Goal: Use online tool/utility: Utilize a website feature to perform a specific function

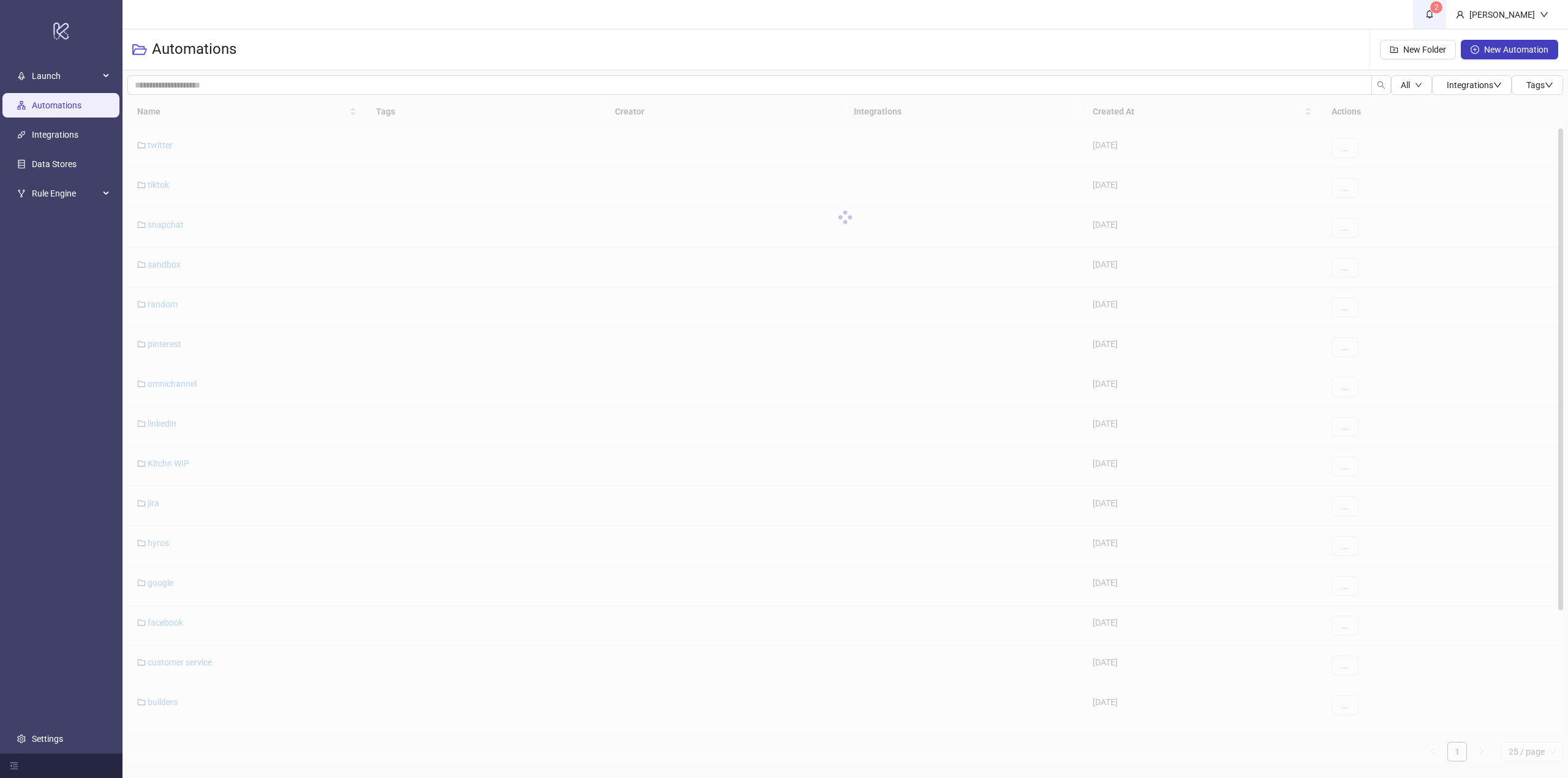
click at [1446, 15] on link "2" at bounding box center [1430, 14] width 33 height 29
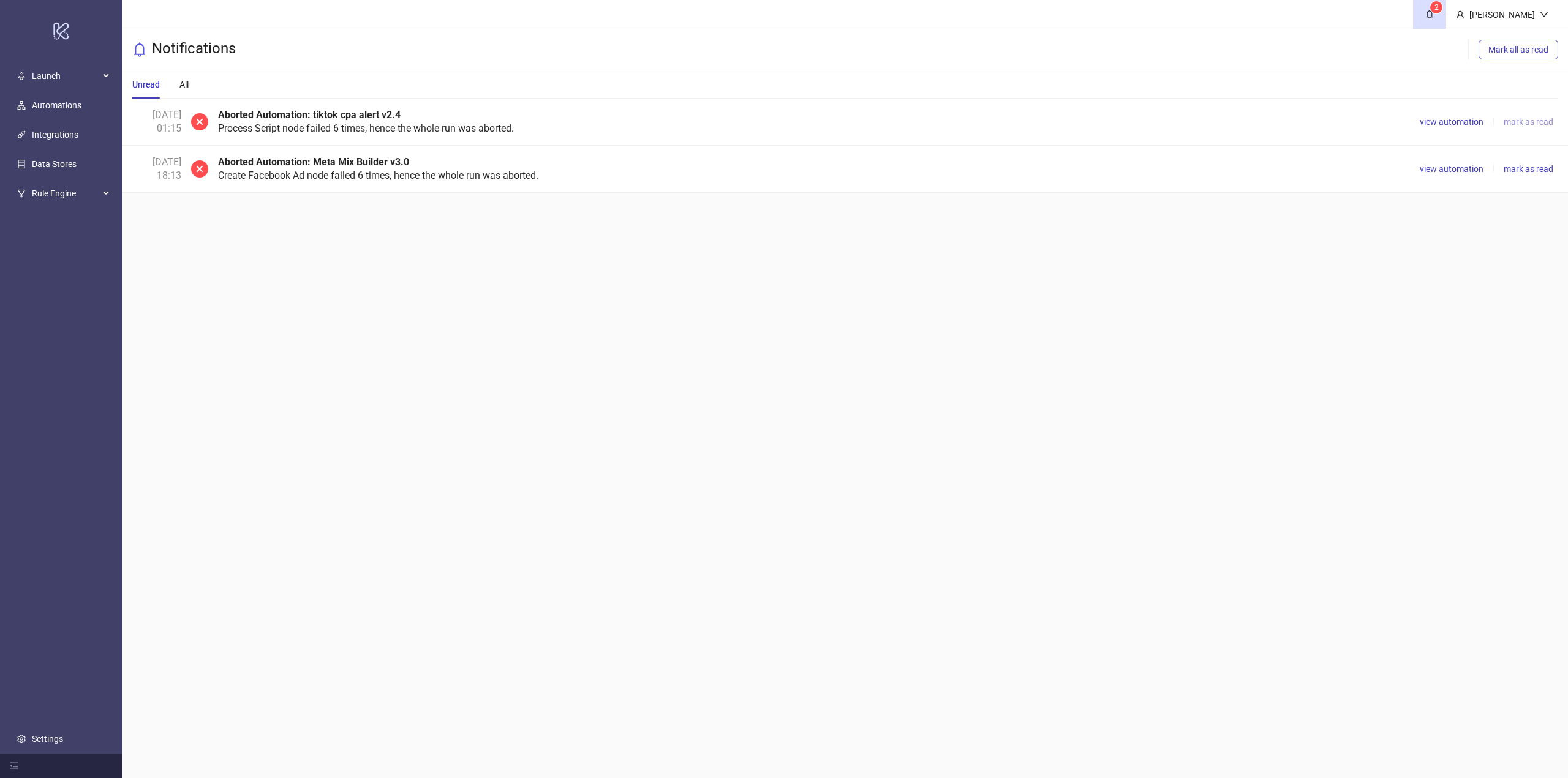
click at [1512, 126] on span "mark as read" at bounding box center [1528, 122] width 49 height 10
click at [1452, 125] on span "view automation" at bounding box center [1451, 122] width 63 height 10
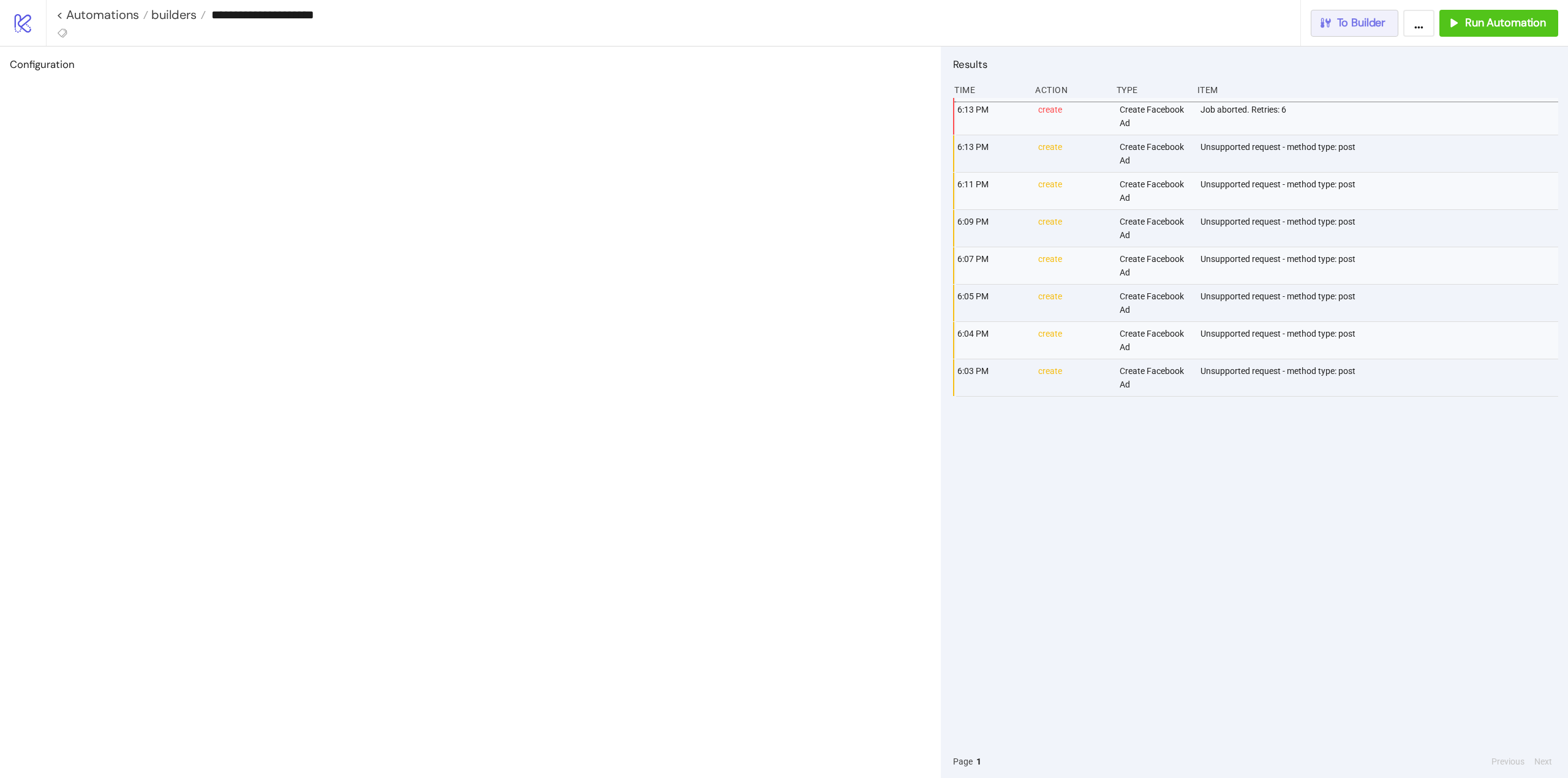
click at [1388, 24] on button "To Builder" at bounding box center [1355, 23] width 88 height 27
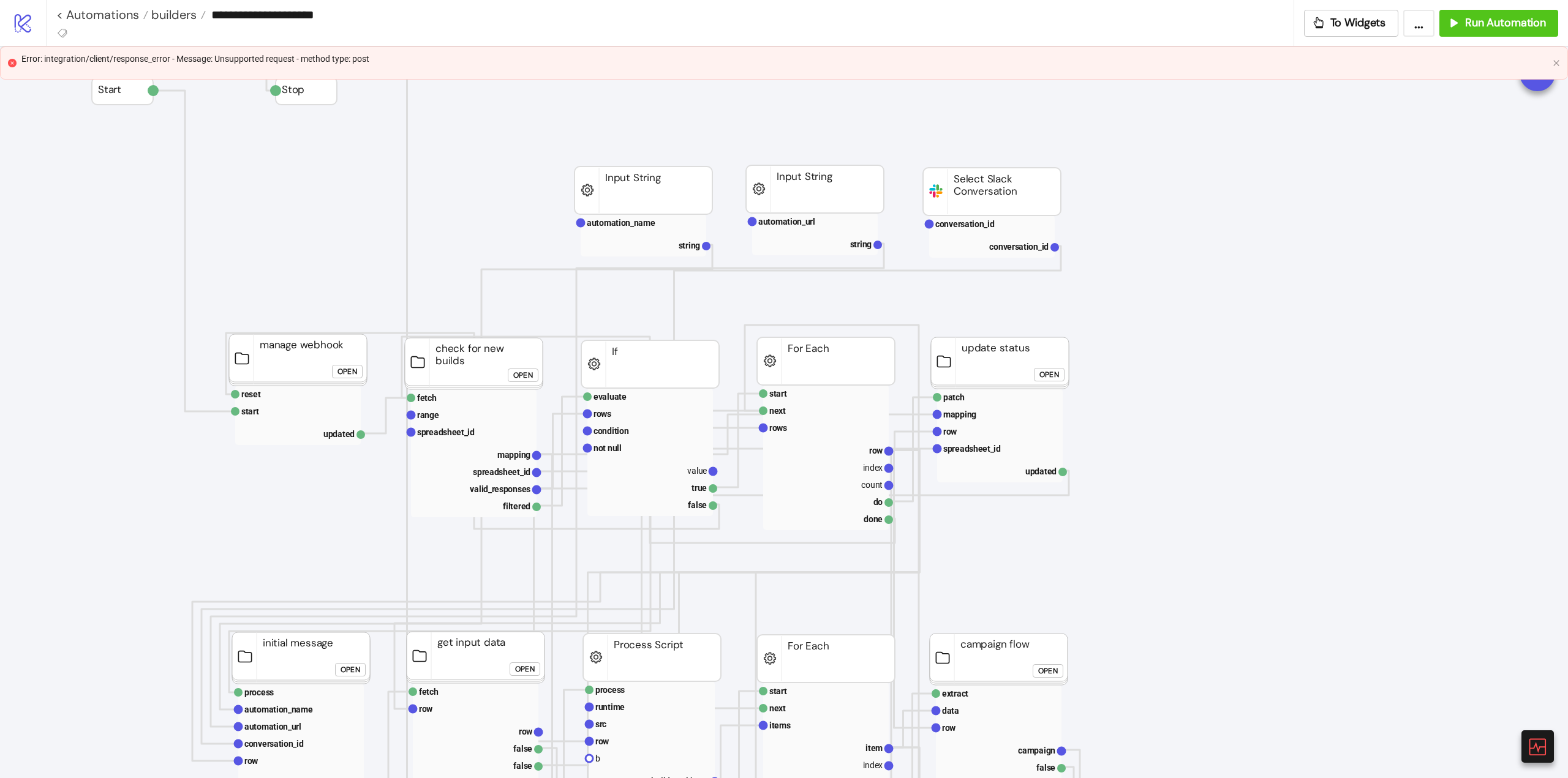
click at [1560, 59] on div "Error: integration/client/response_error - Message: Unsupported request - metho…" at bounding box center [784, 63] width 1568 height 33
click at [1559, 63] on icon "close" at bounding box center [1555, 63] width 7 height 7
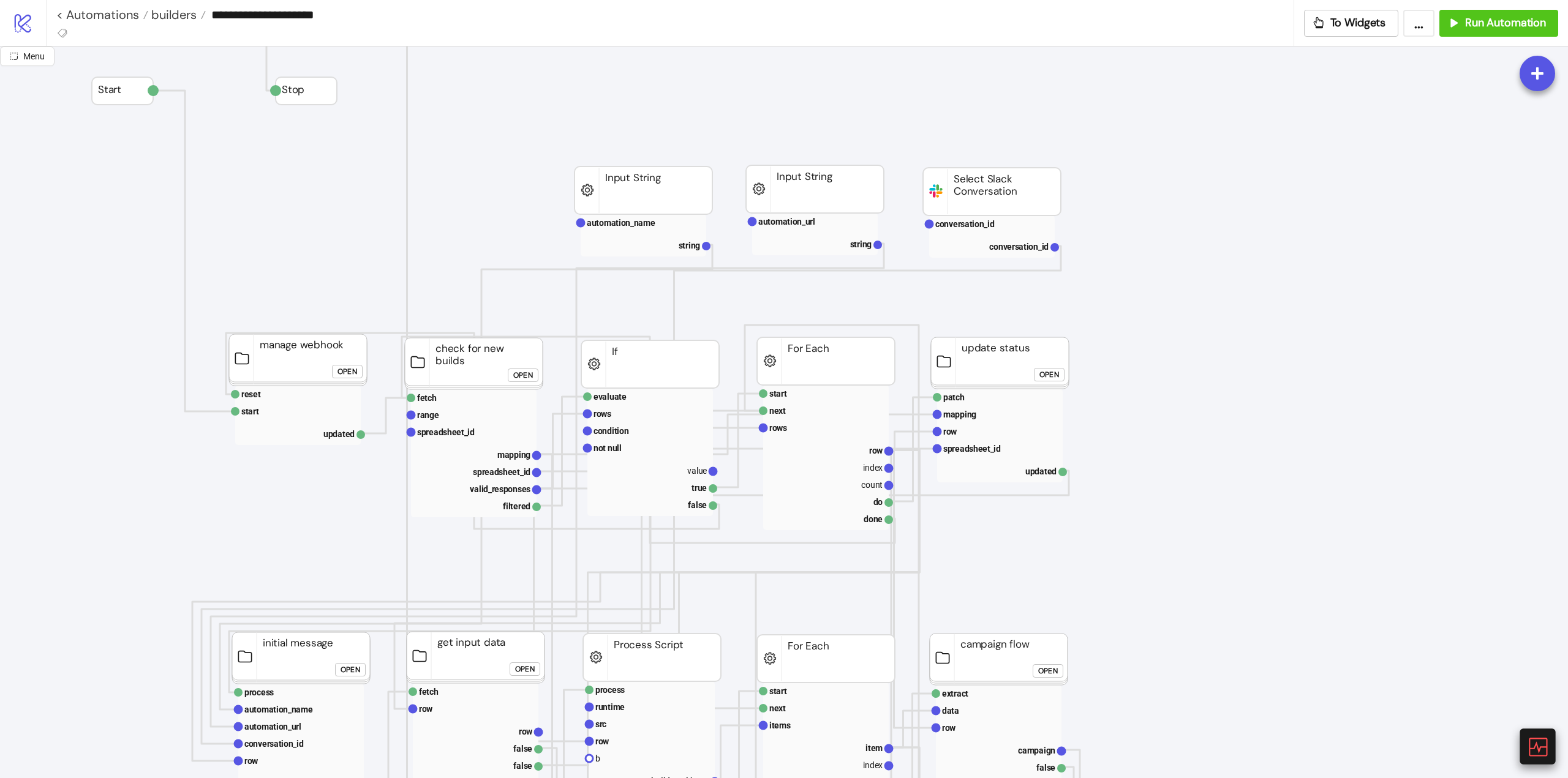
click at [1541, 753] on icon at bounding box center [1537, 746] width 21 height 21
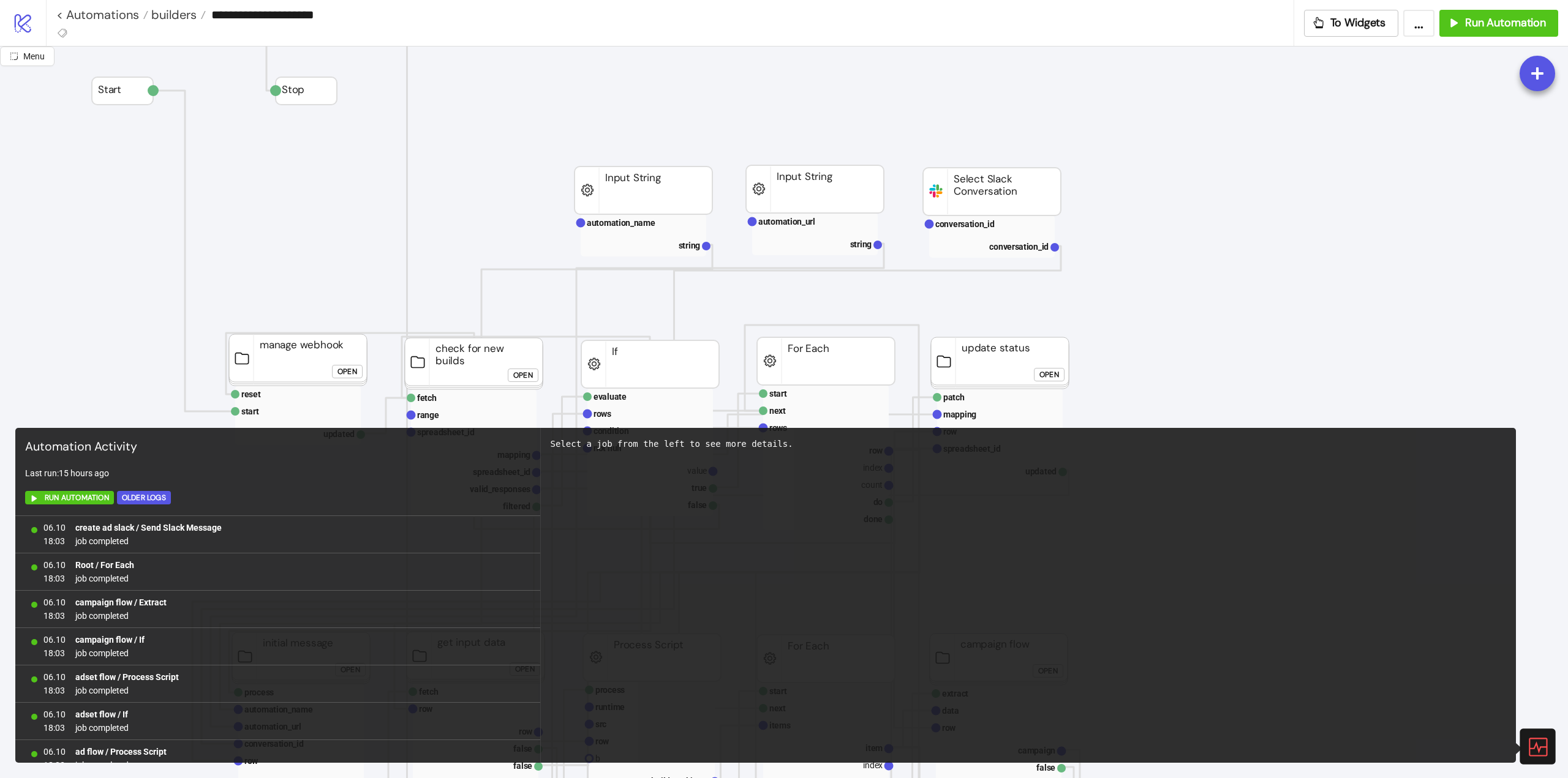
scroll to position [724, 0]
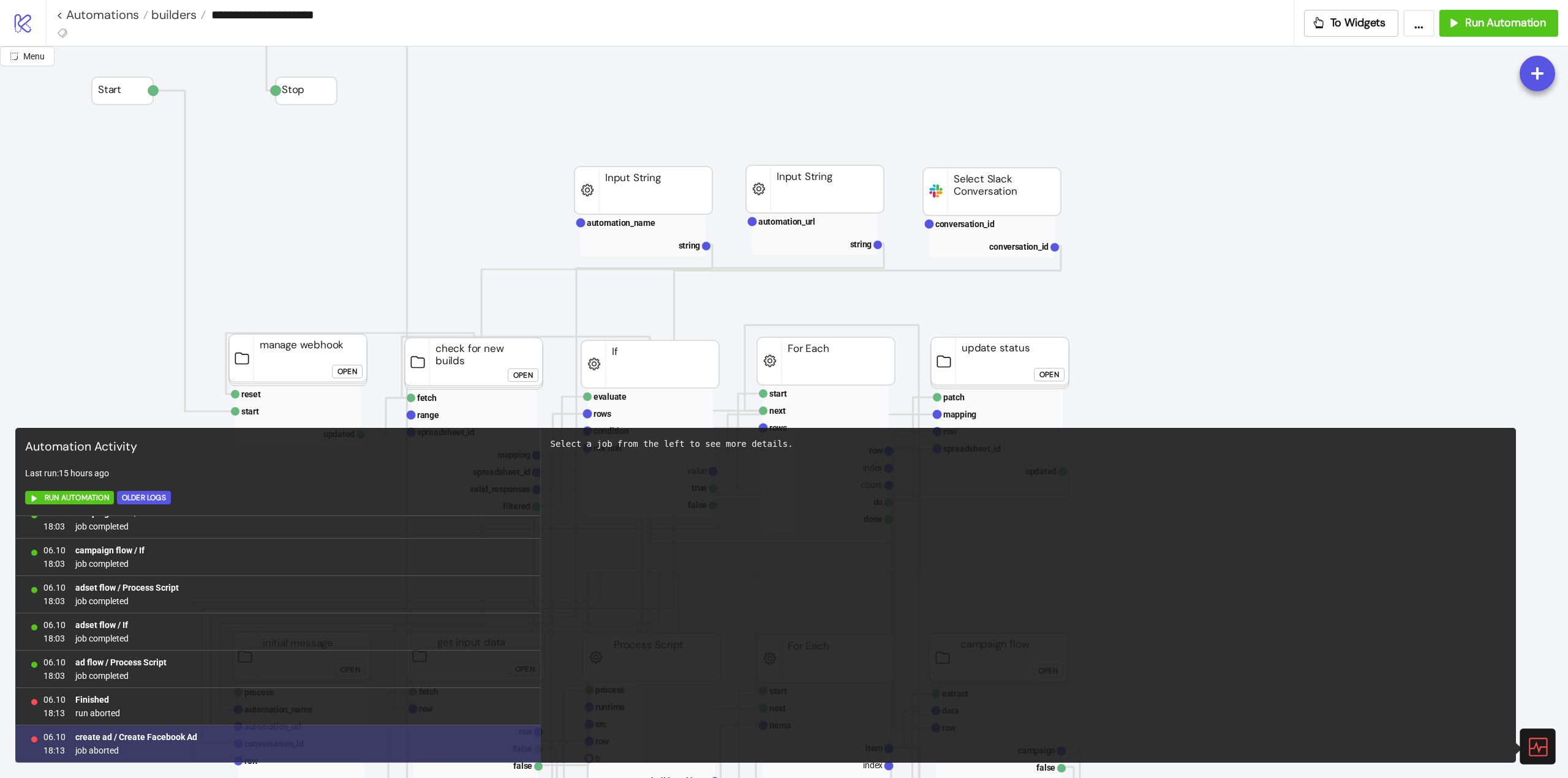
click at [149, 737] on b "create ad / Create Facebook Ad" at bounding box center [136, 737] width 122 height 10
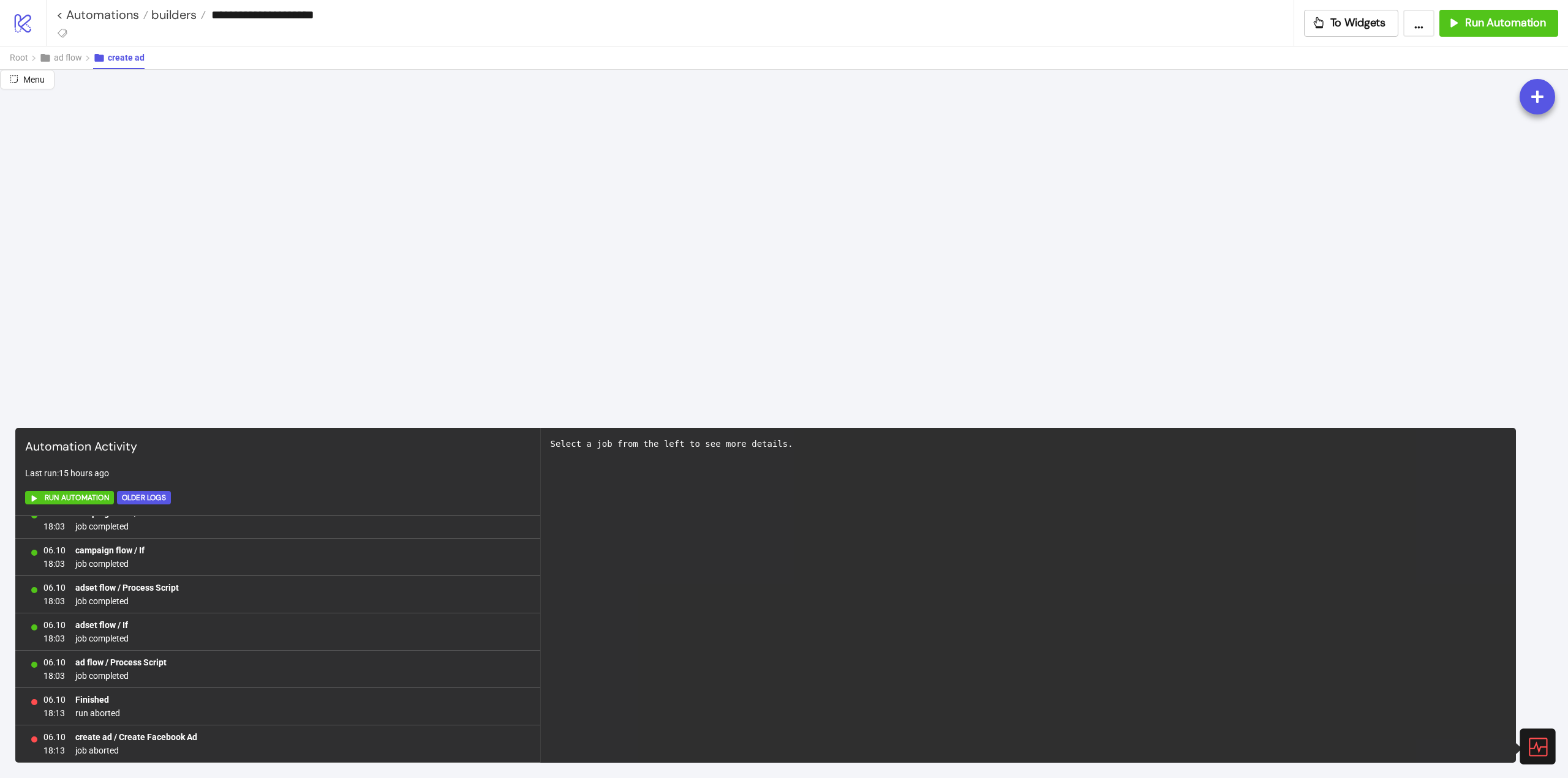
click at [1540, 740] on icon at bounding box center [1537, 746] width 21 height 21
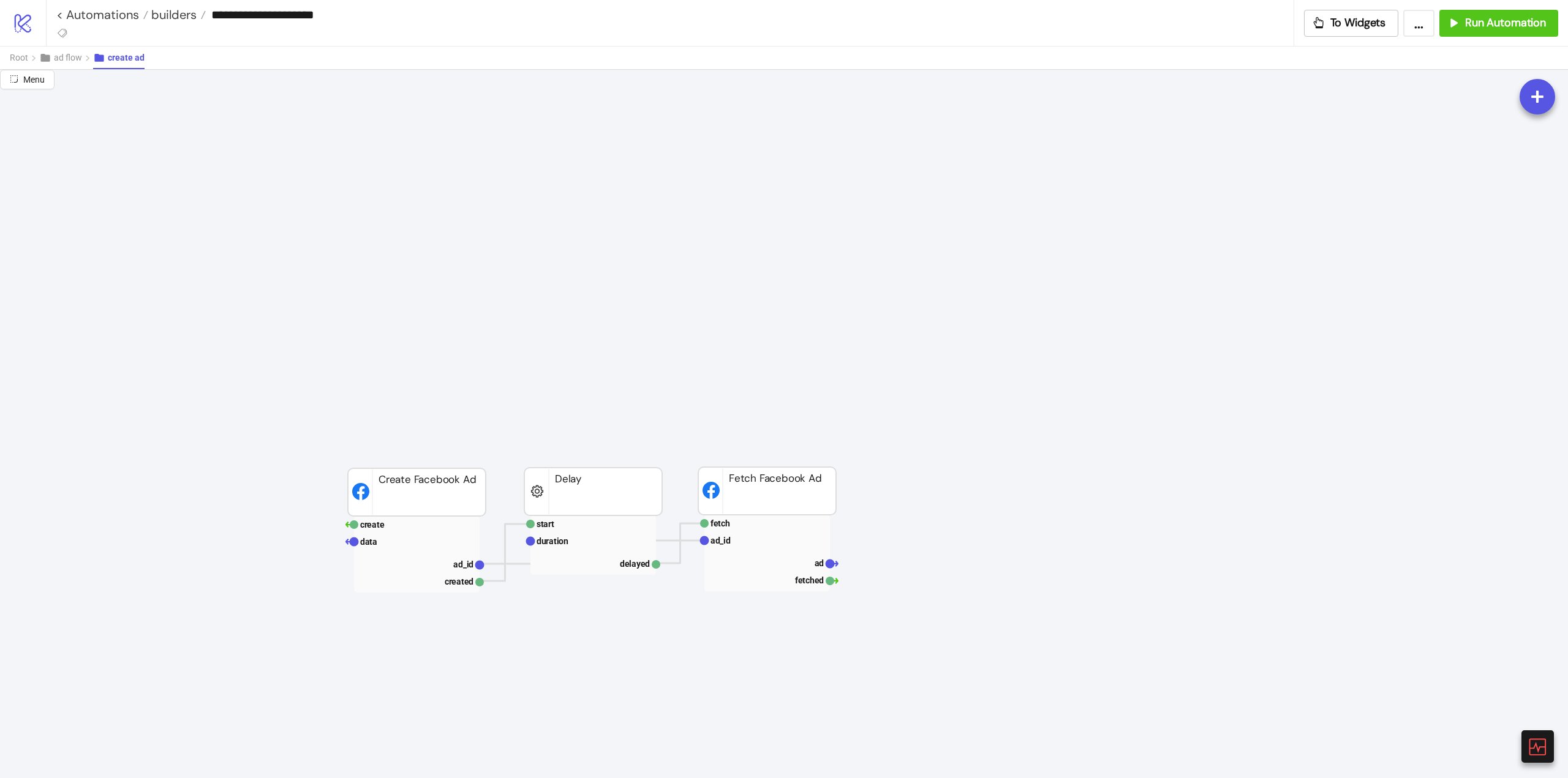
scroll to position [1163, 0]
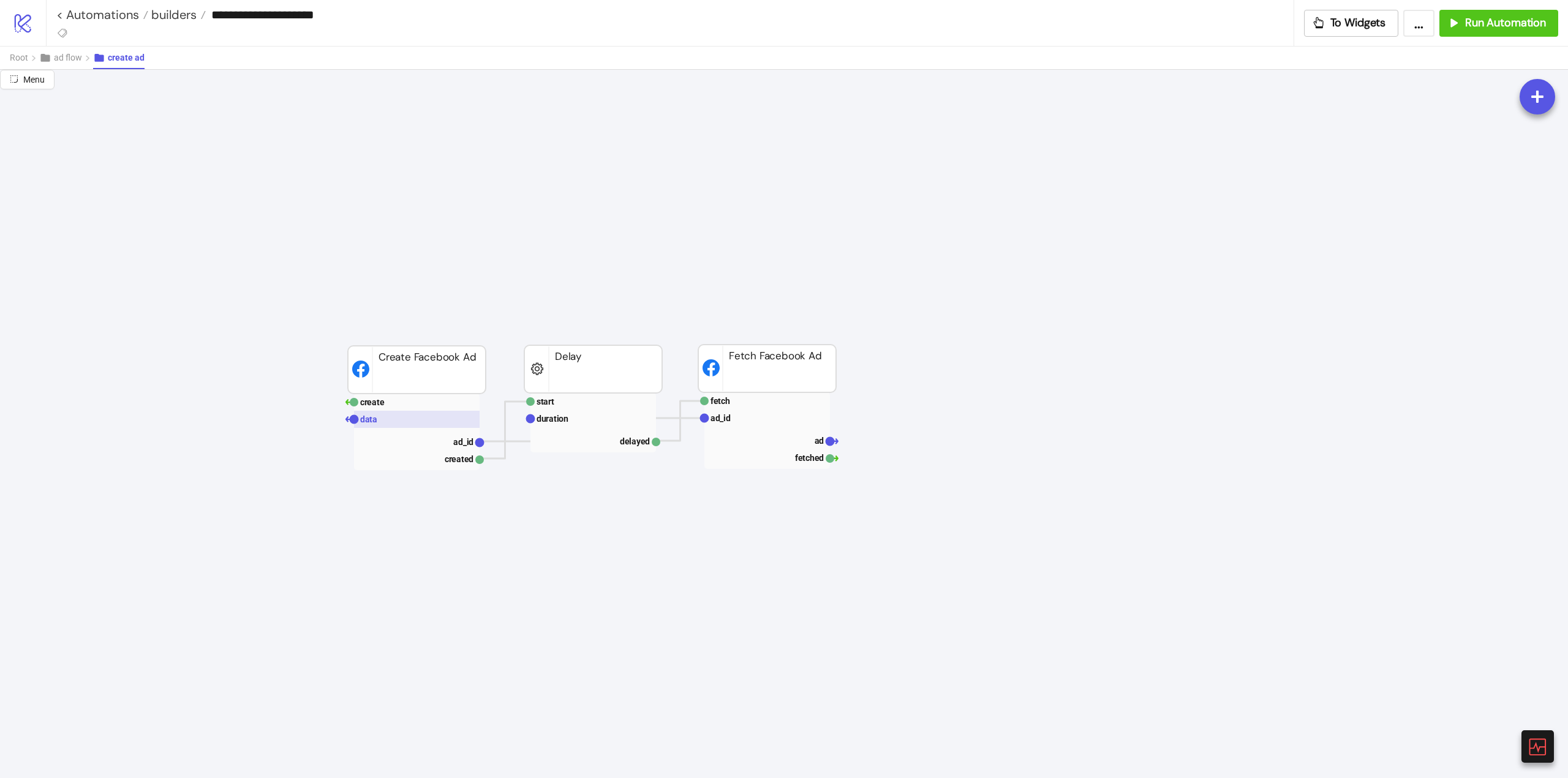
click at [375, 425] on rect at bounding box center [417, 419] width 126 height 17
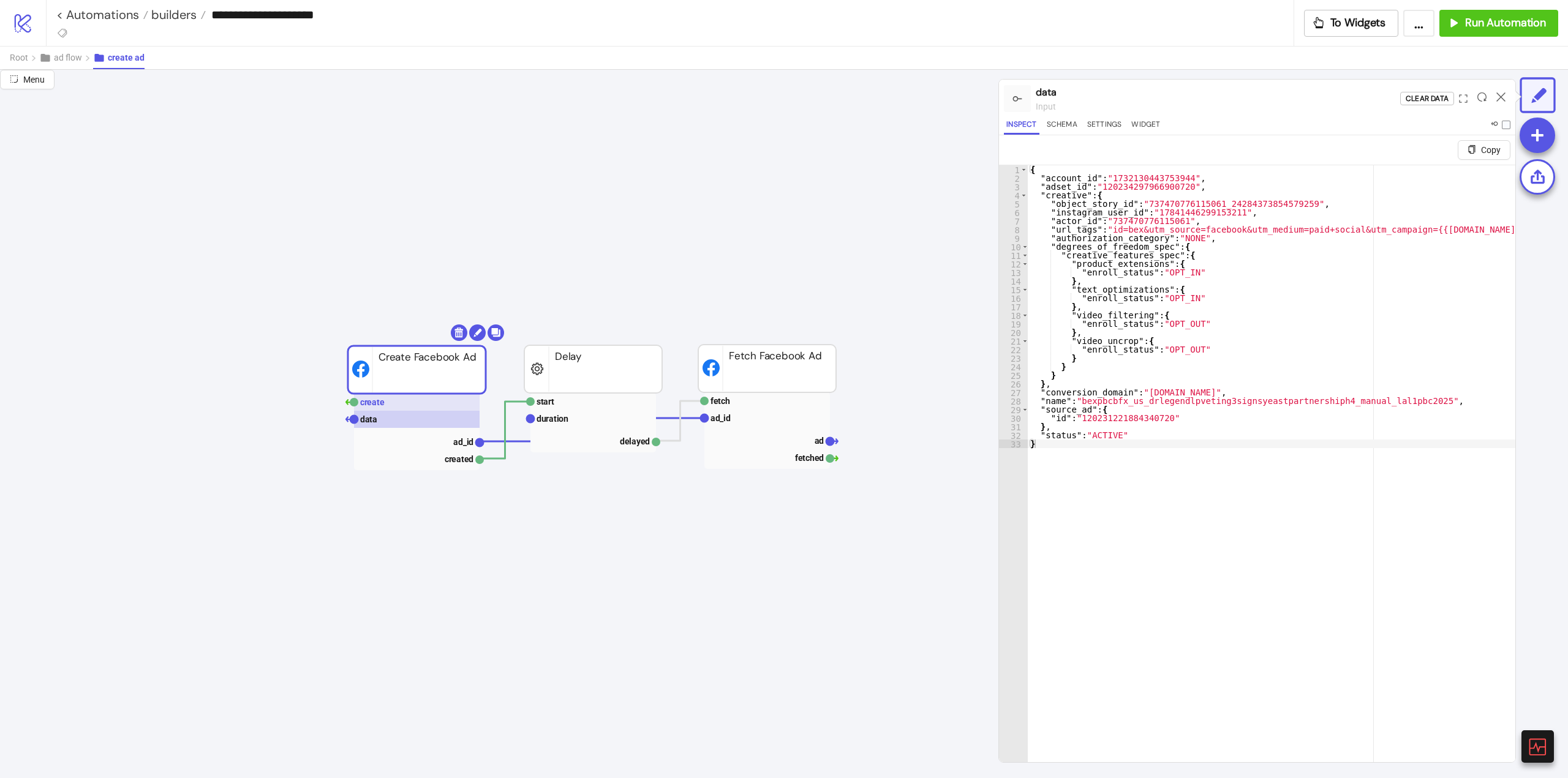
click at [388, 405] on rect at bounding box center [417, 403] width 126 height 17
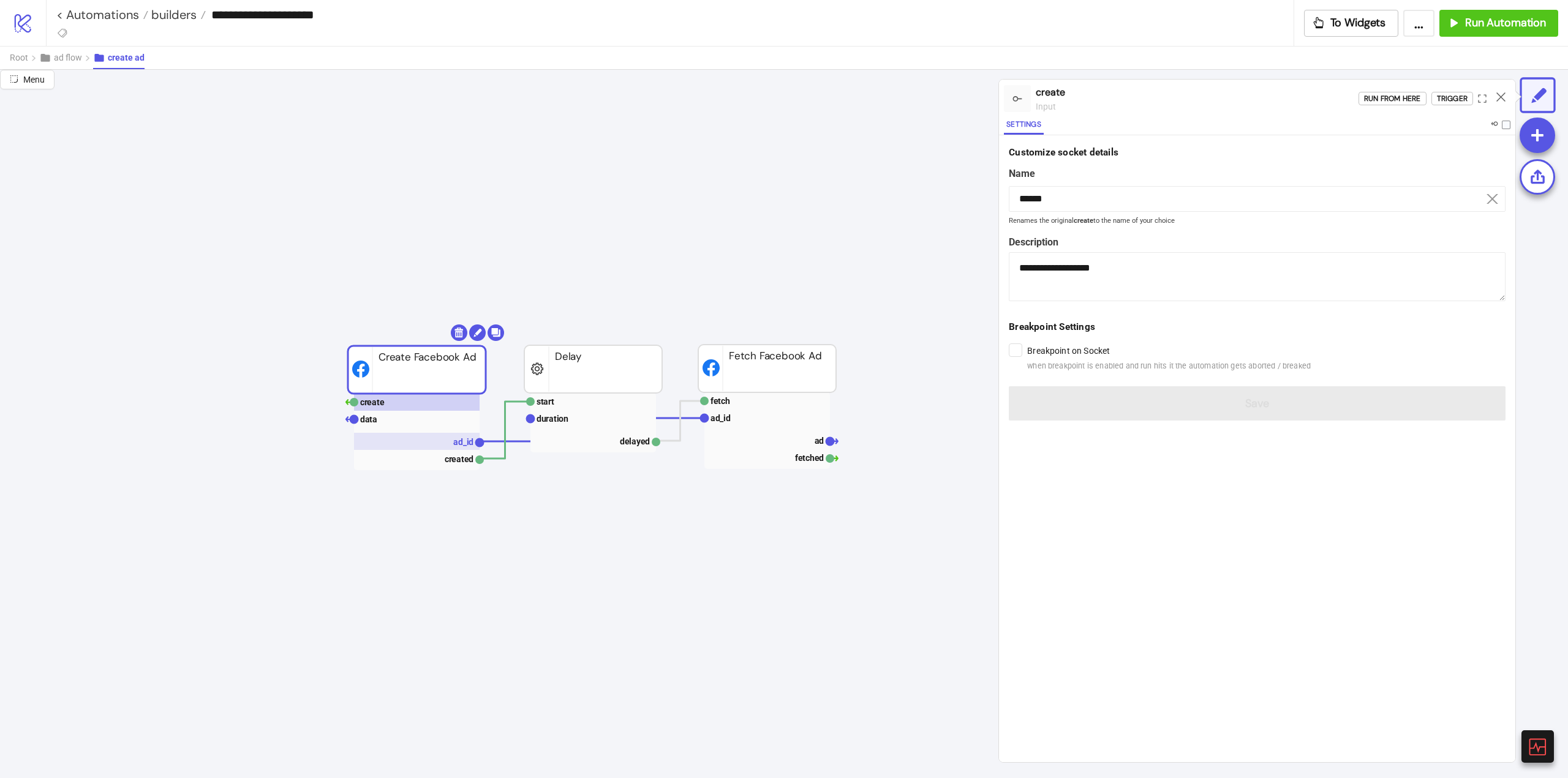
click at [462, 446] on text "ad_id" at bounding box center [464, 442] width 20 height 10
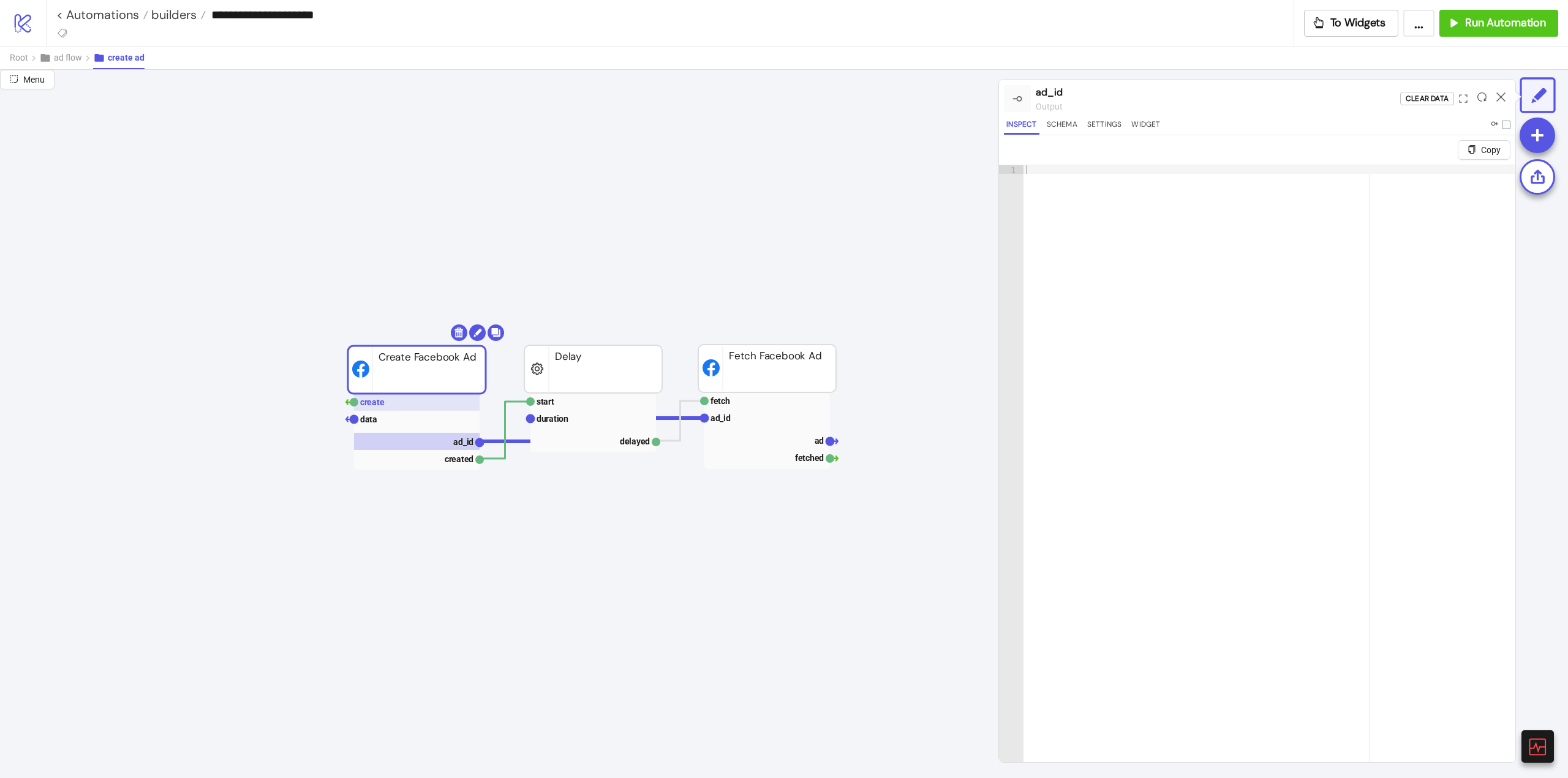
click at [423, 408] on rect at bounding box center [417, 403] width 126 height 17
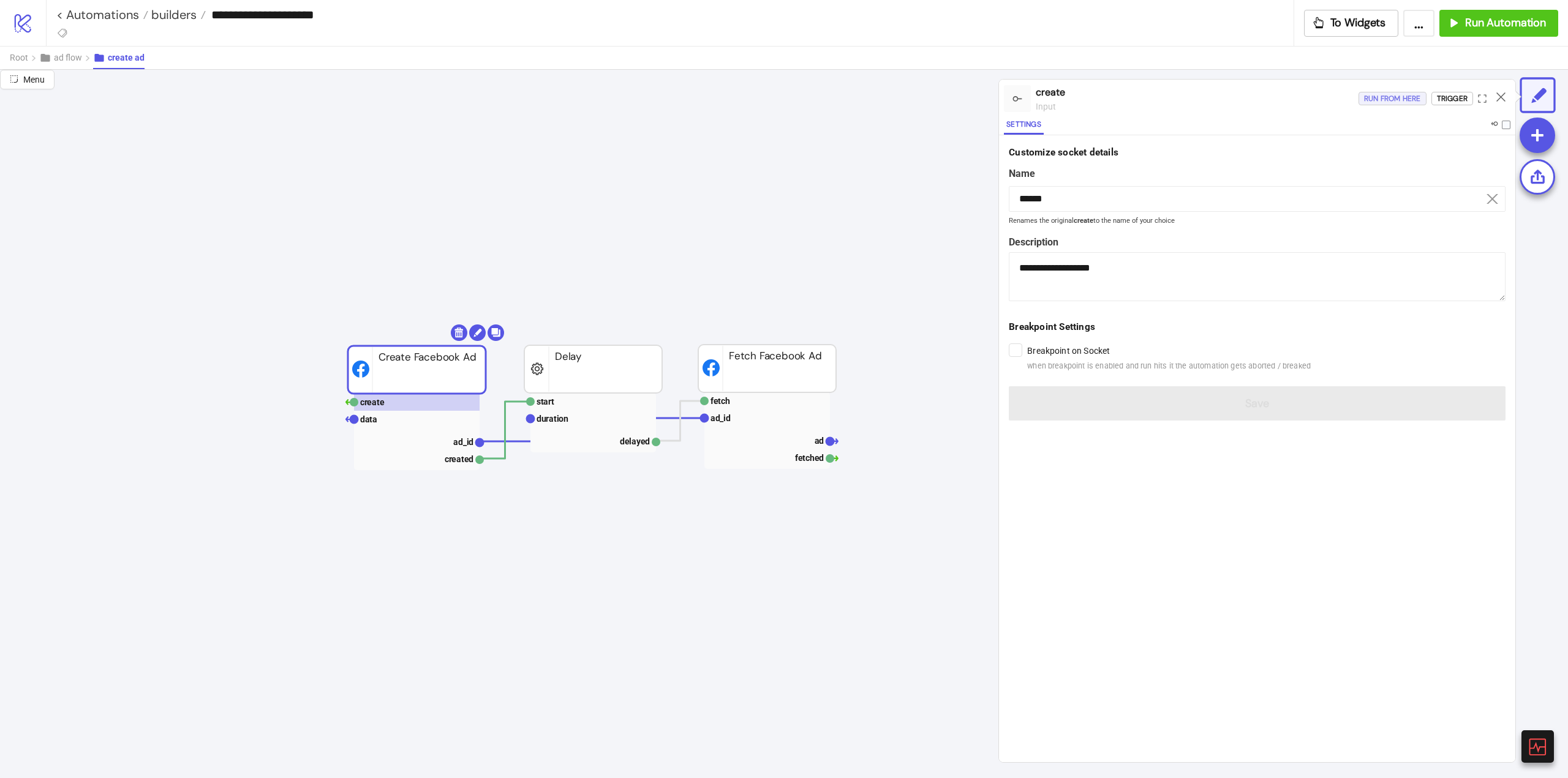
click at [1388, 99] on div "Run from here" at bounding box center [1392, 99] width 57 height 14
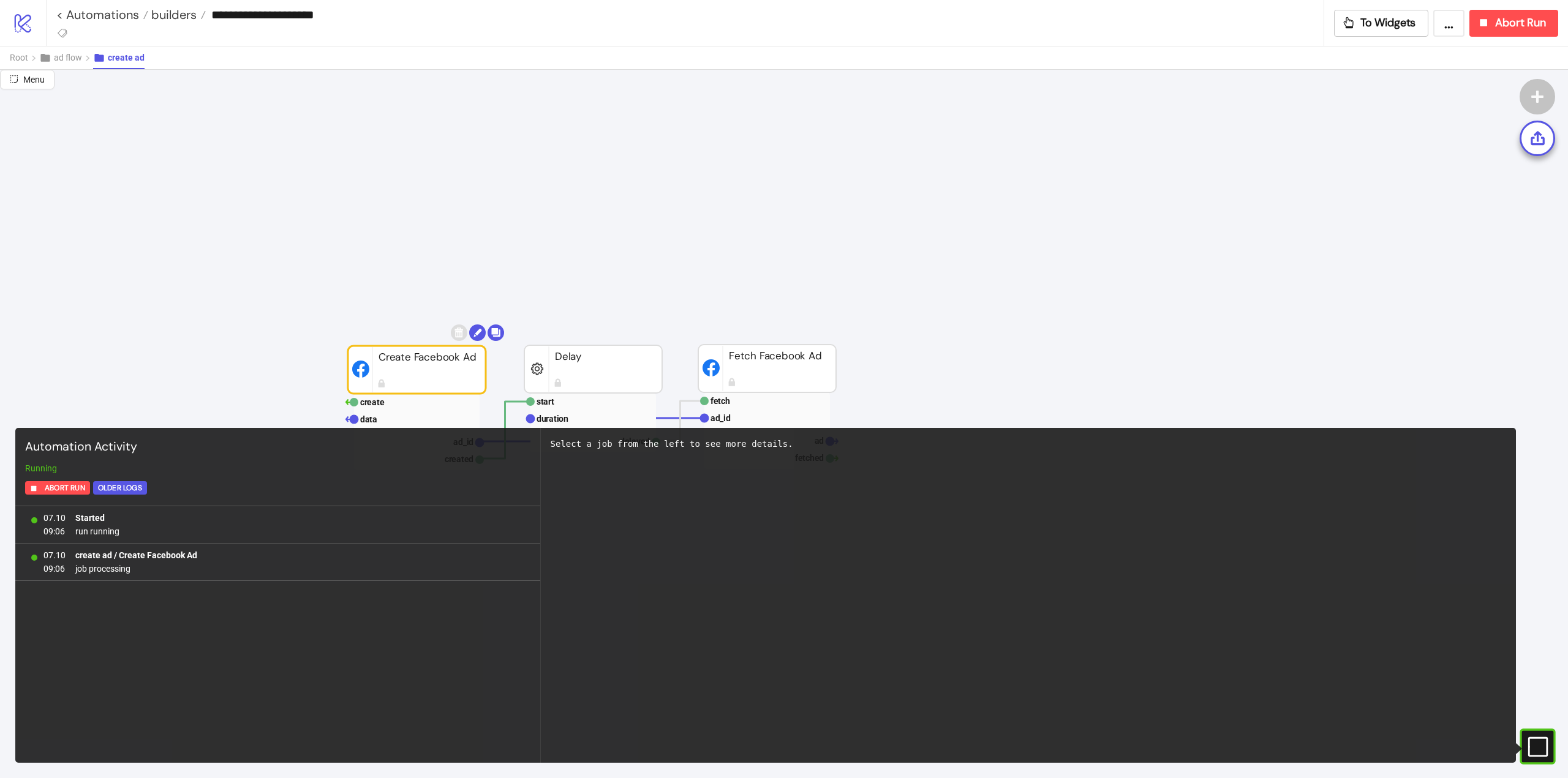
scroll to position [1286, 0]
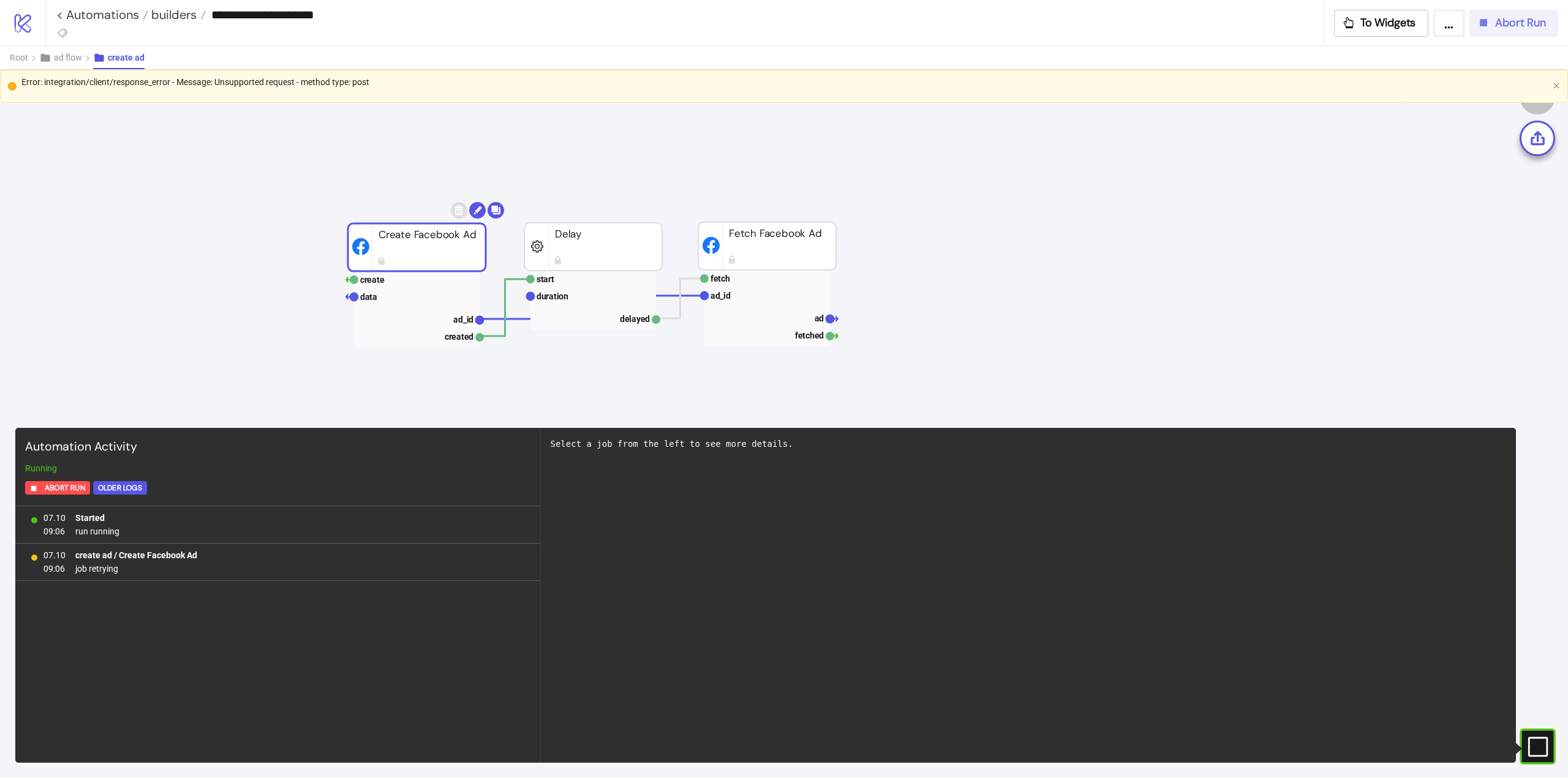
click at [1495, 30] on button "Abort Run" at bounding box center [1514, 23] width 89 height 27
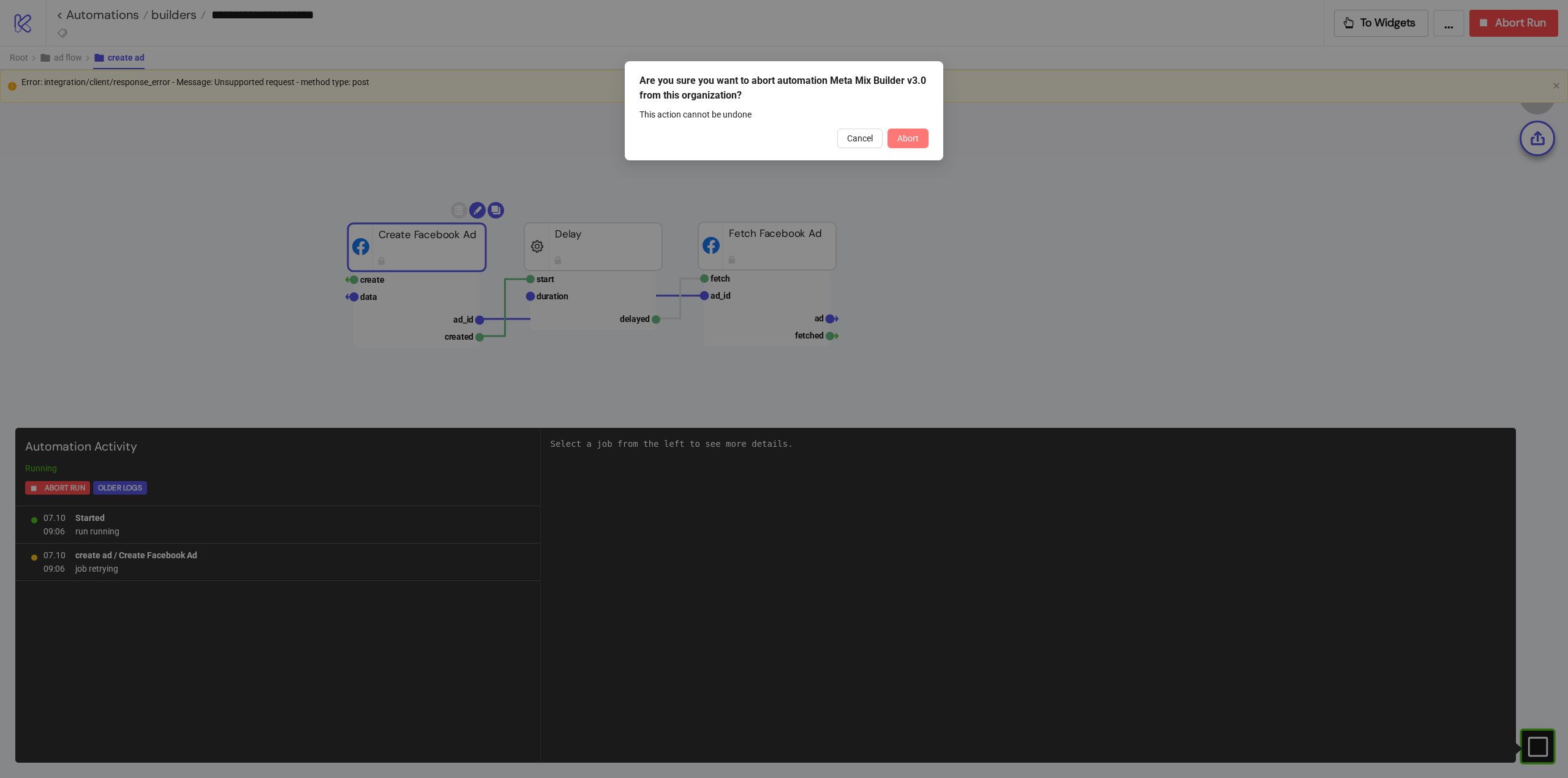
click at [906, 145] on button "Abort" at bounding box center [908, 138] width 41 height 20
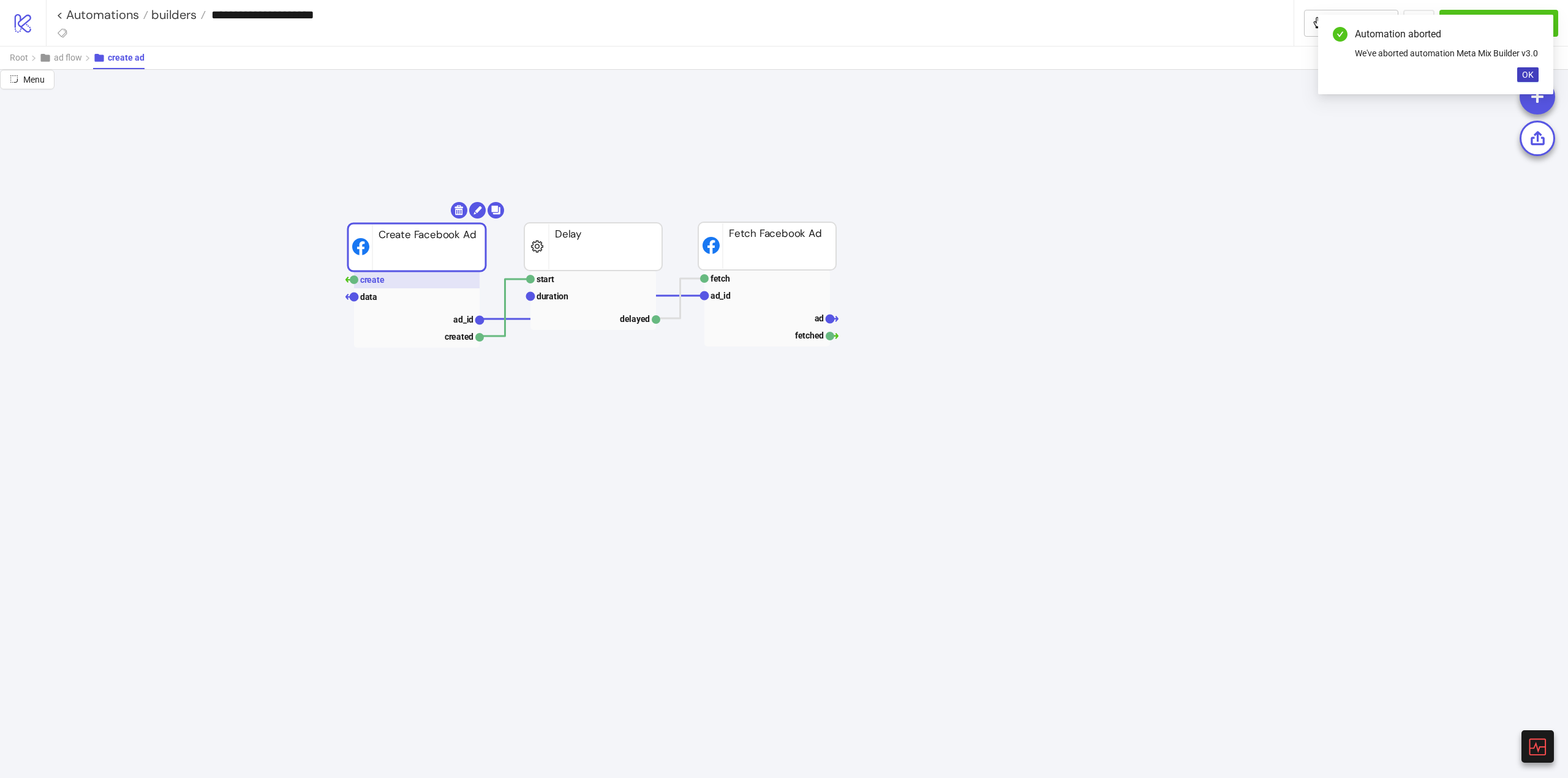
click at [370, 285] on text "create" at bounding box center [371, 280] width 24 height 10
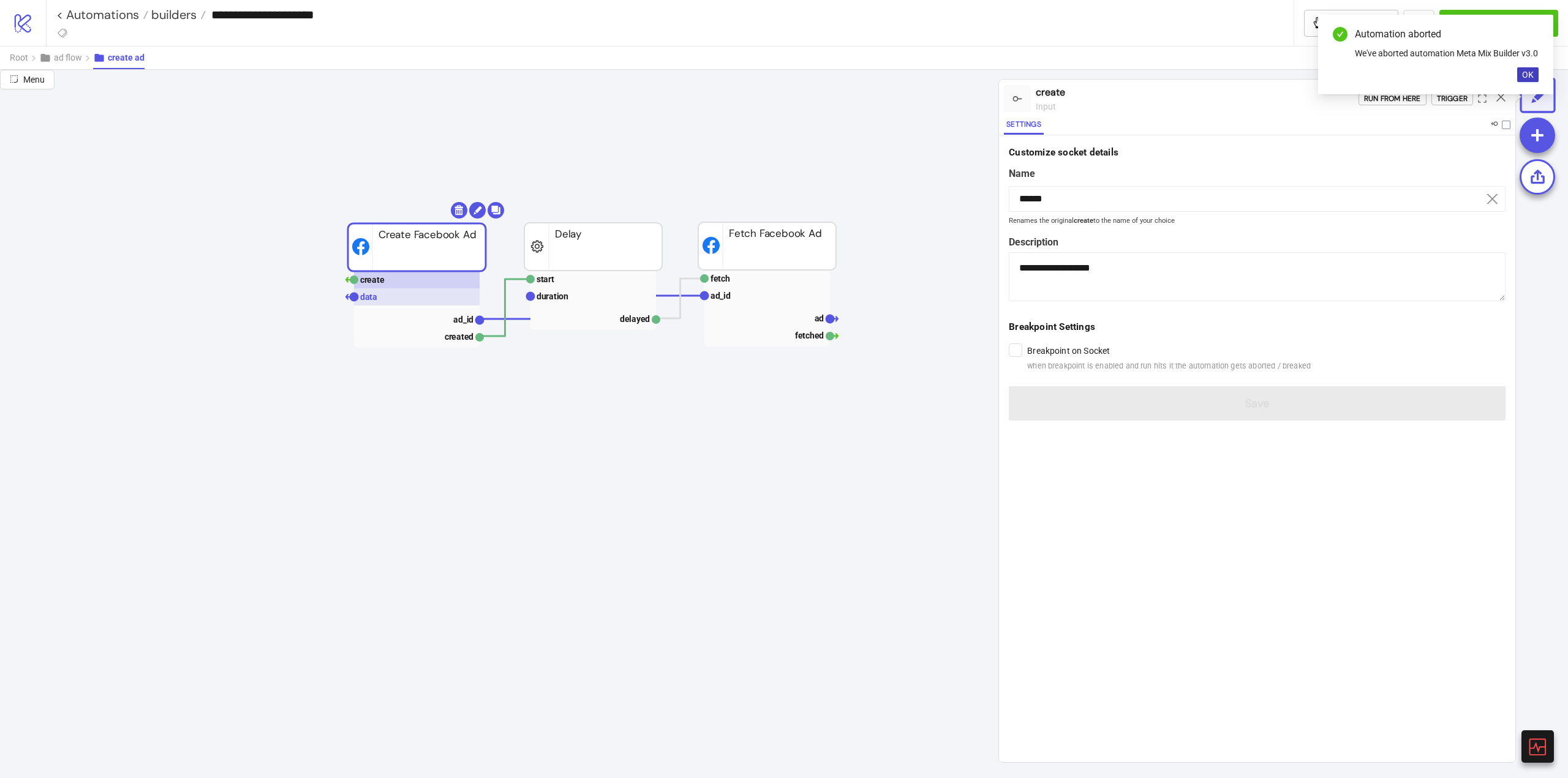
click at [374, 295] on text "data" at bounding box center [368, 297] width 17 height 10
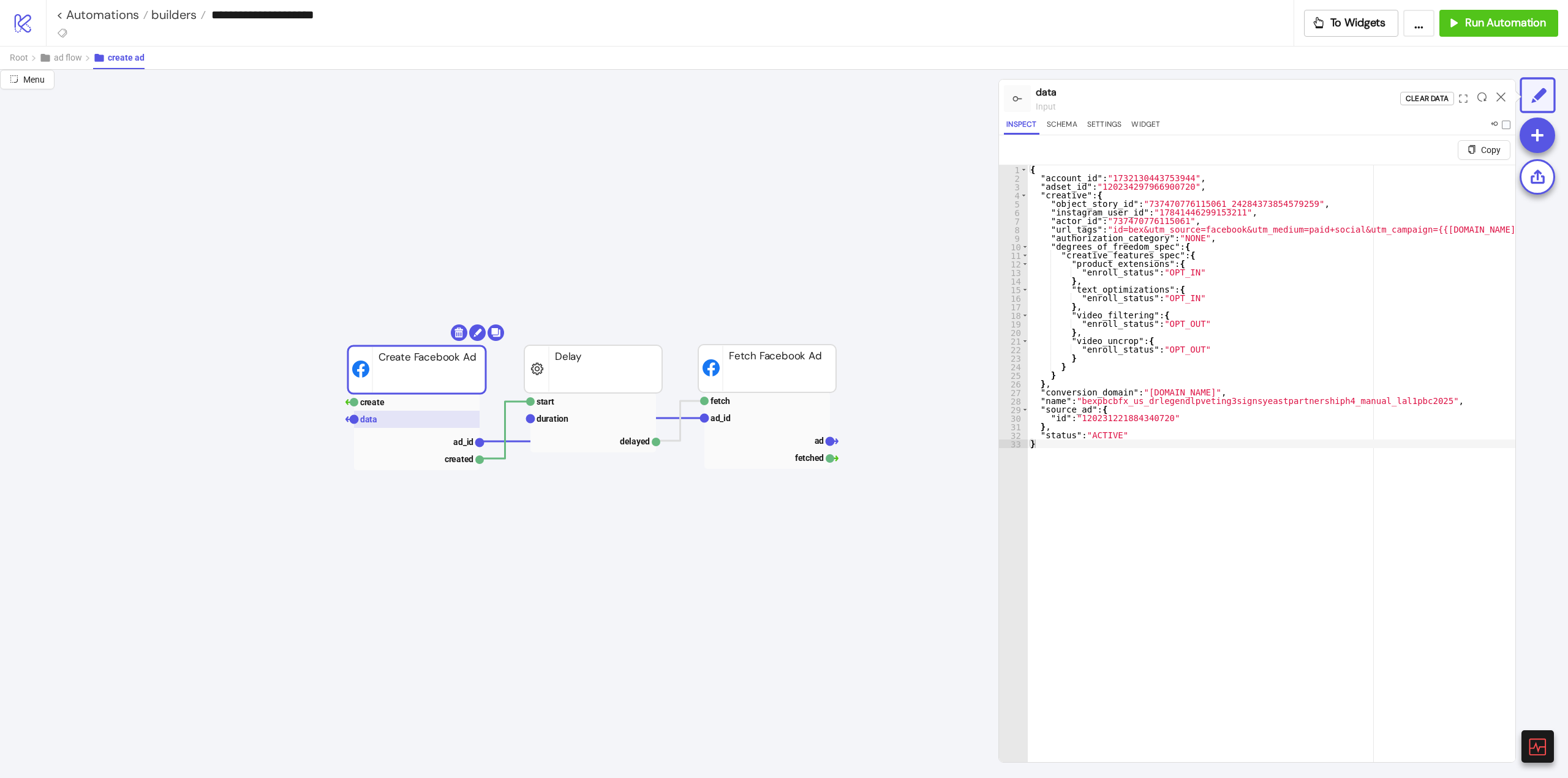
scroll to position [1224, 0]
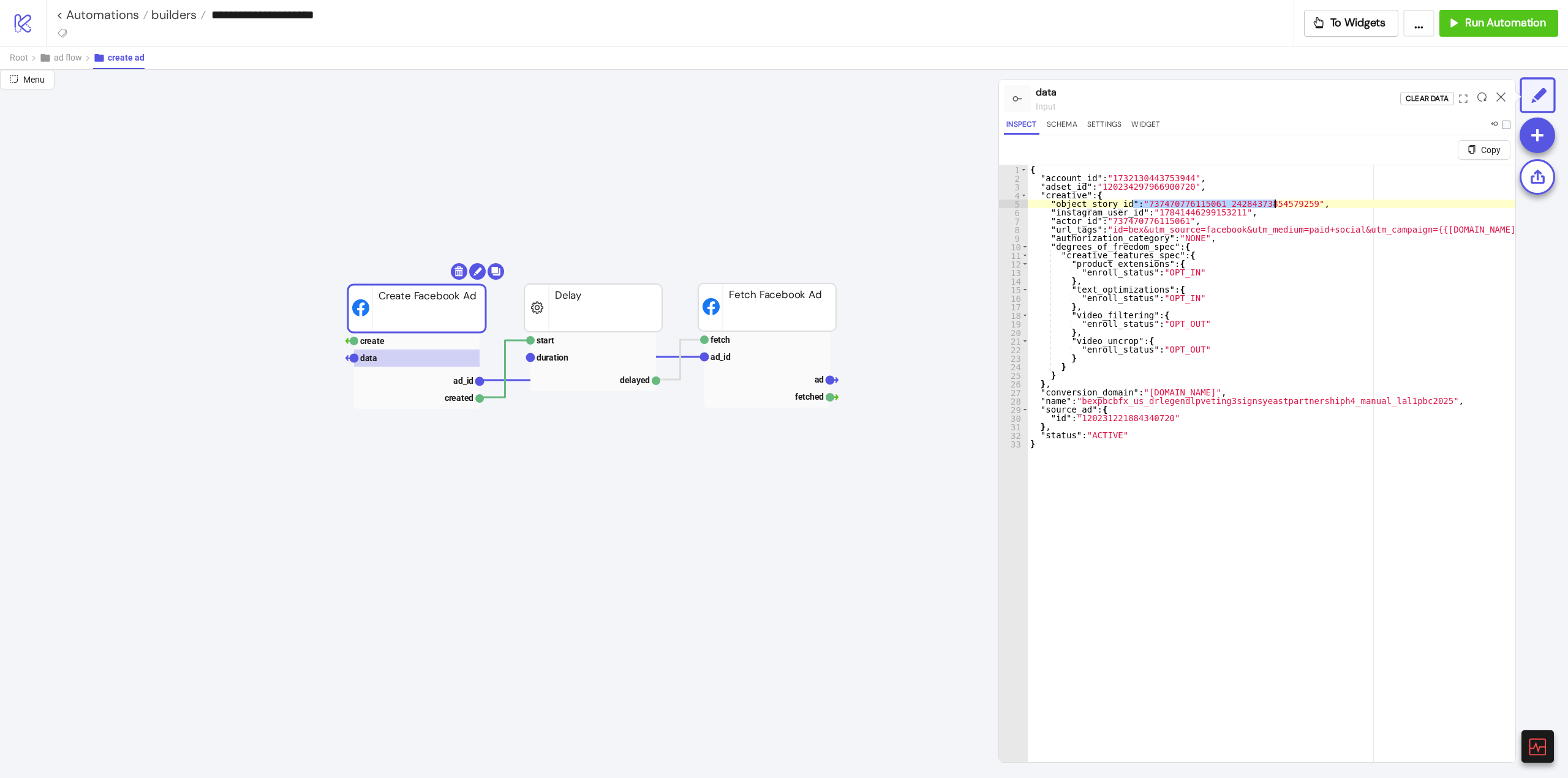
drag, startPoint x: 1134, startPoint y: 203, endPoint x: 1275, endPoint y: 202, distance: 141.0
drag, startPoint x: 1276, startPoint y: 357, endPoint x: 1275, endPoint y: 345, distance: 12.0
type textarea "*"
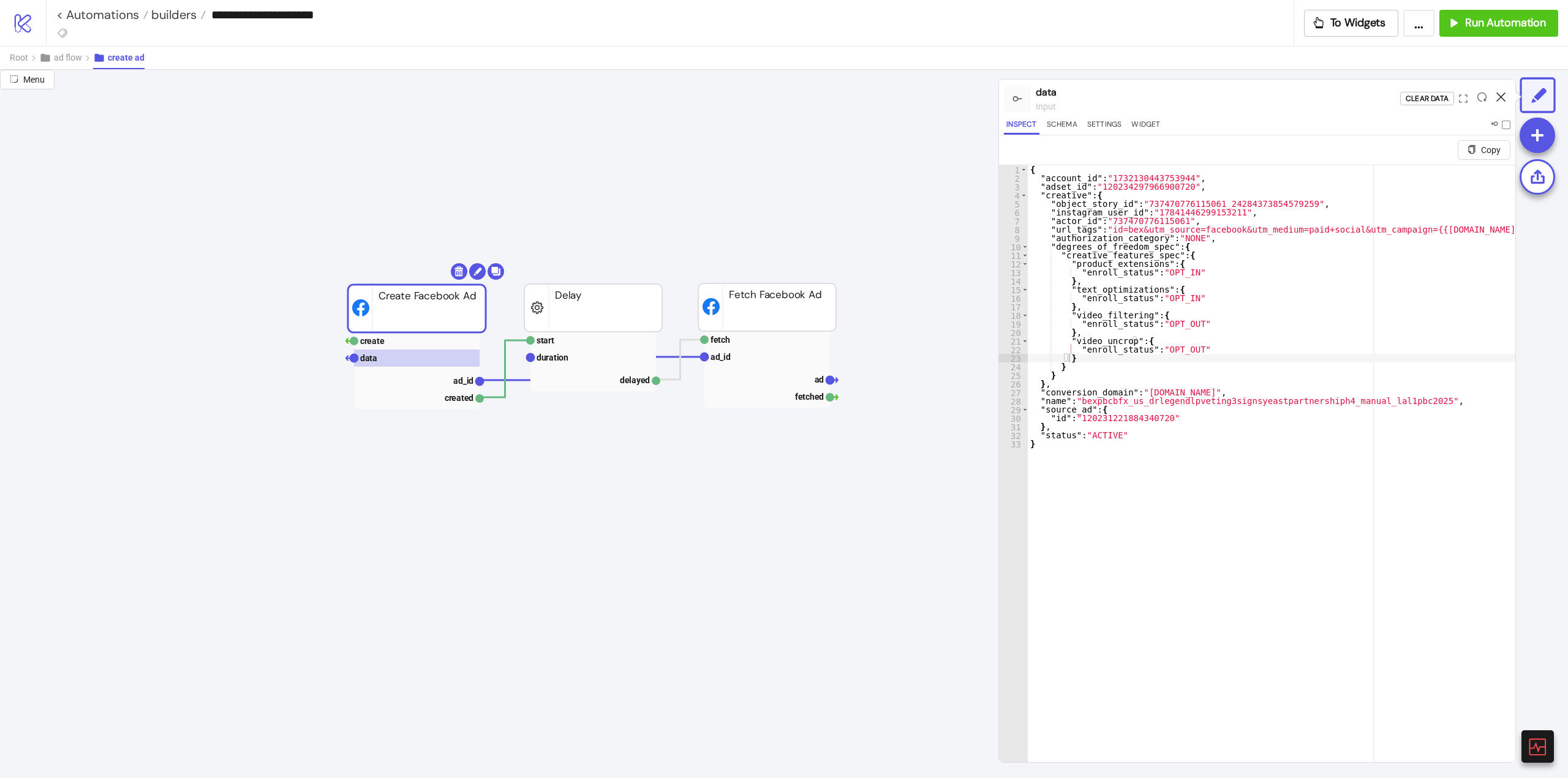
click at [1504, 98] on icon at bounding box center [1501, 97] width 9 height 9
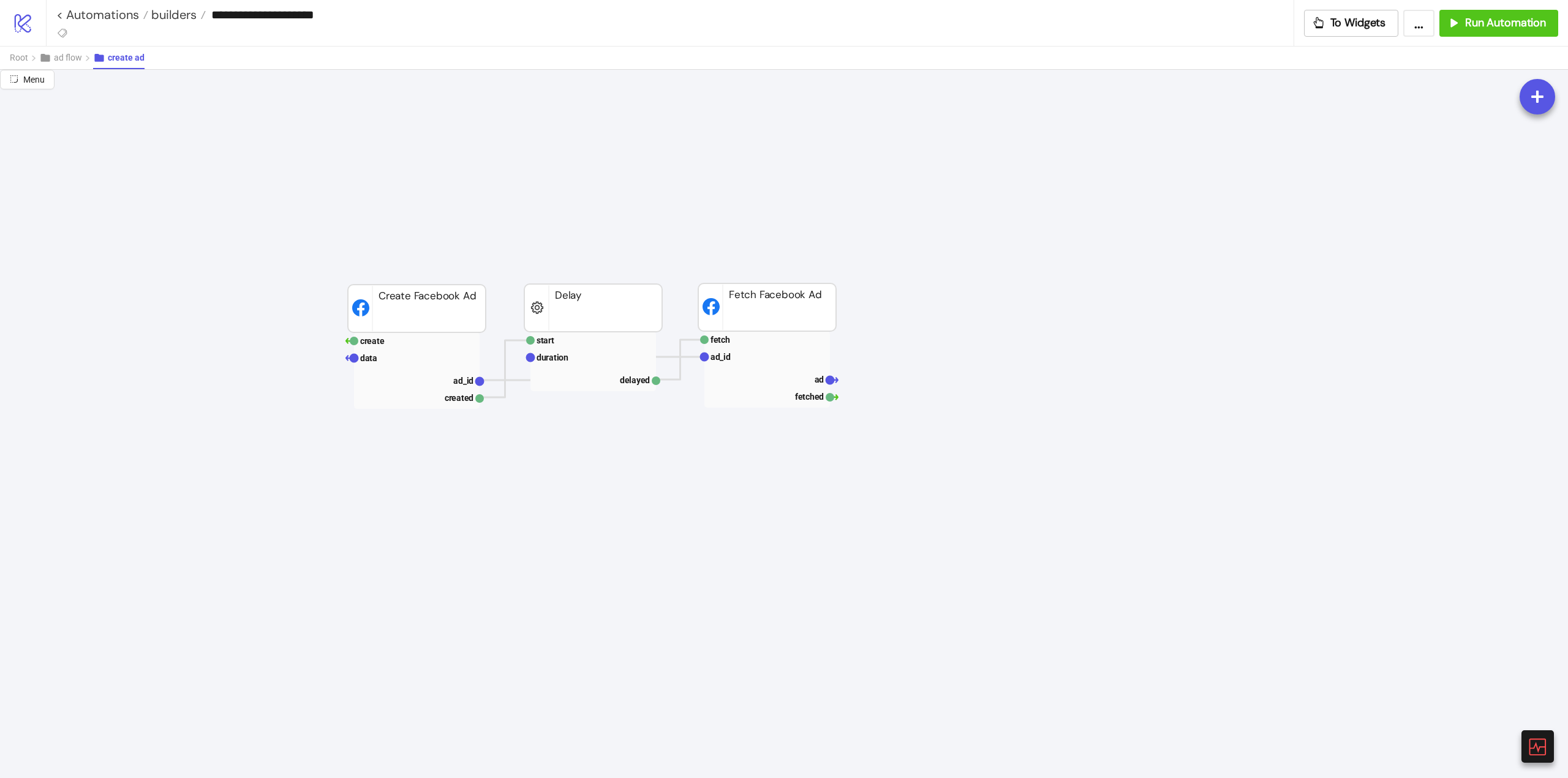
click at [436, 624] on icon "create data ad_id created Create Facebook Ad start duration delayed Delay fetch…" at bounding box center [1225, 70] width 2449 height 2449
click at [1464, 25] on div "Run Automation" at bounding box center [1496, 23] width 99 height 14
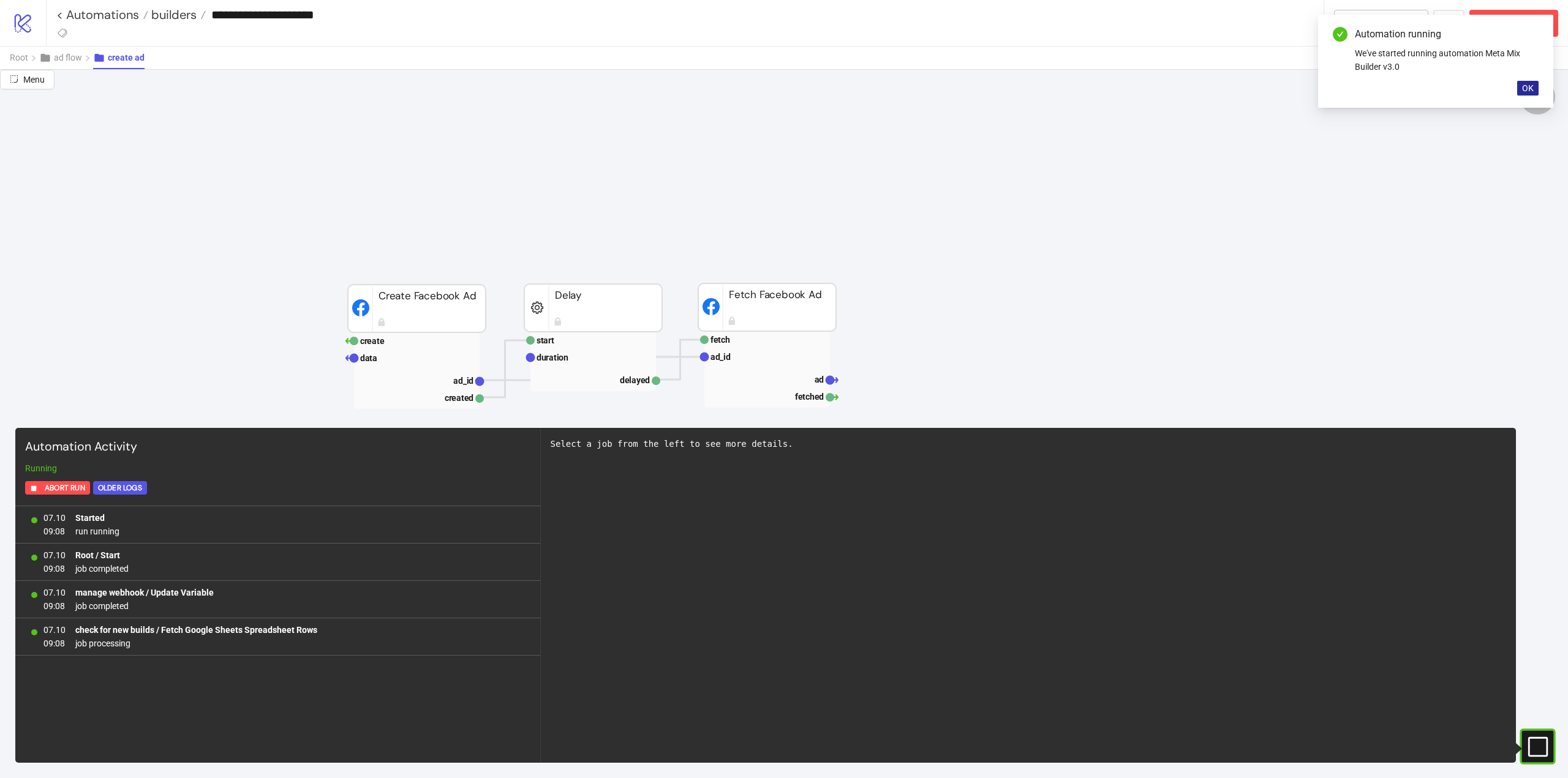
click at [1527, 90] on span "OK" at bounding box center [1527, 88] width 12 height 10
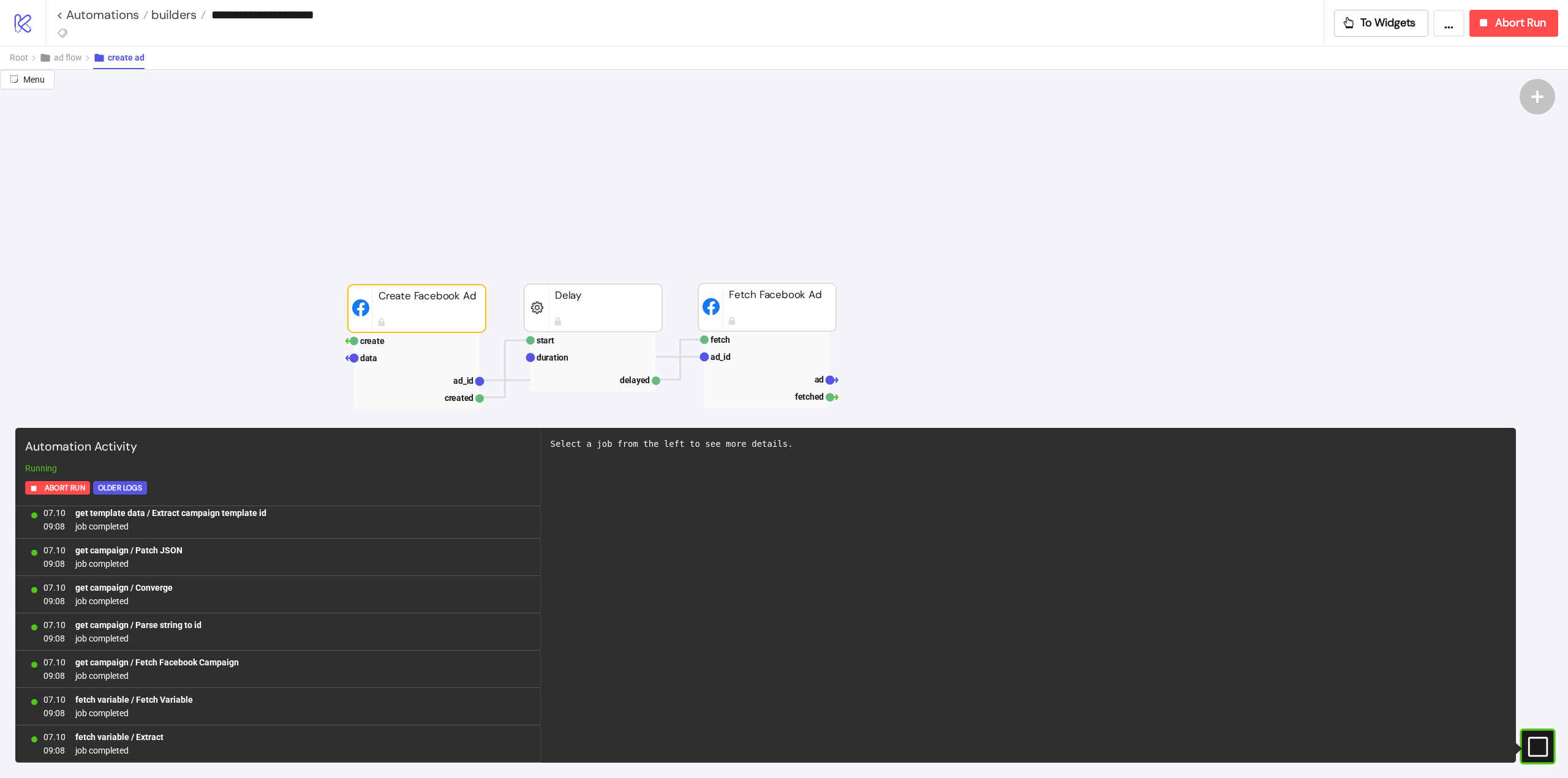
scroll to position [8297, 0]
click at [452, 381] on rect at bounding box center [417, 380] width 126 height 17
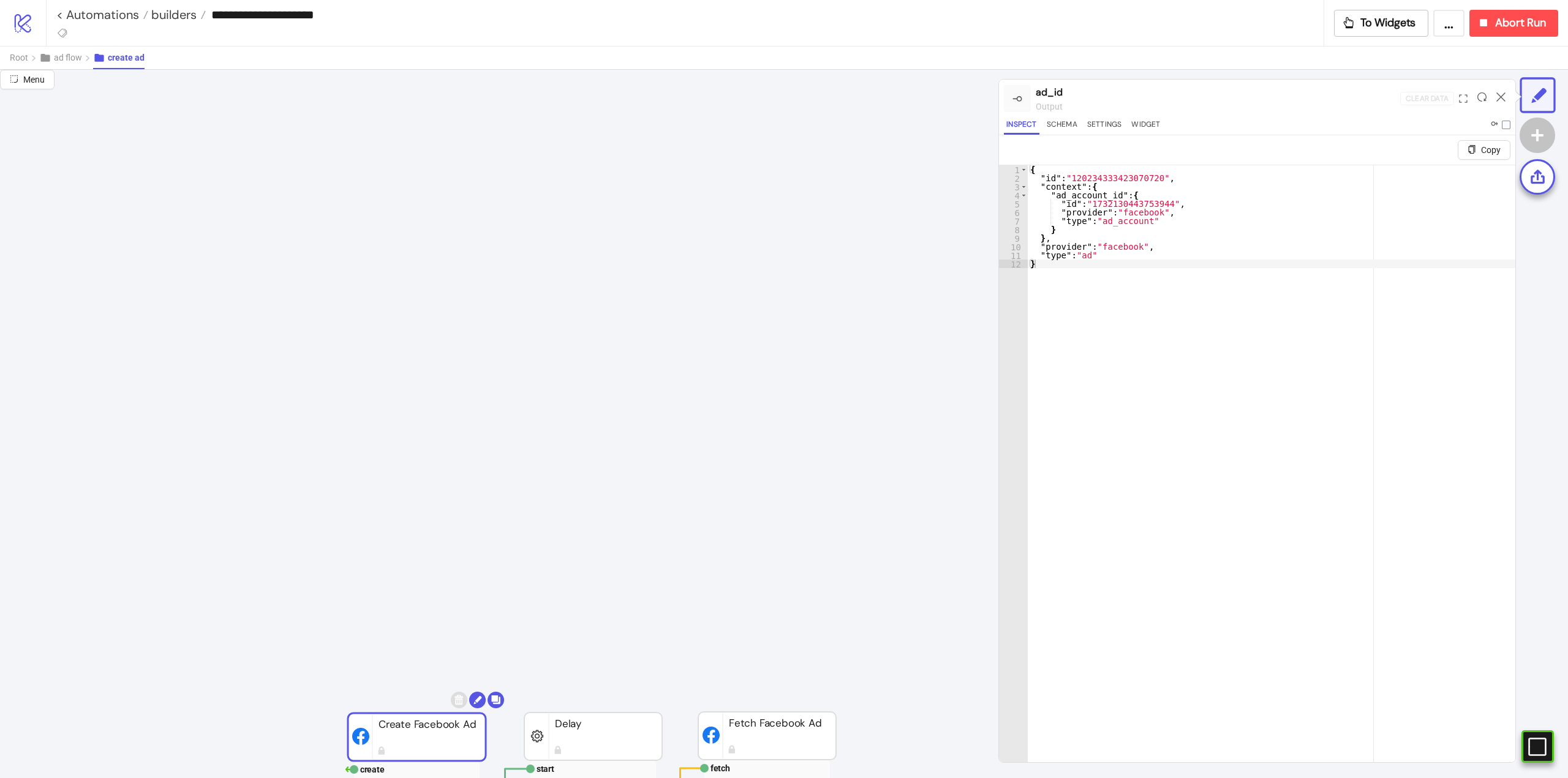
scroll to position [1347, 0]
